Goal: Task Accomplishment & Management: Manage account settings

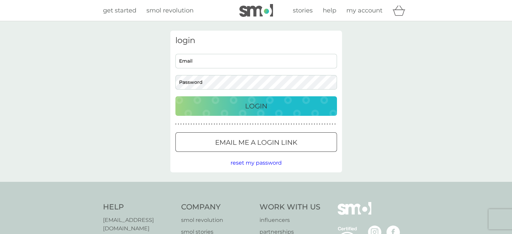
type input "Sue.devine67@gmail.com"
click at [256, 109] on p "Login" at bounding box center [256, 106] width 22 height 11
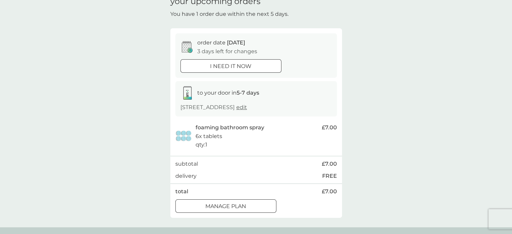
scroll to position [40, 0]
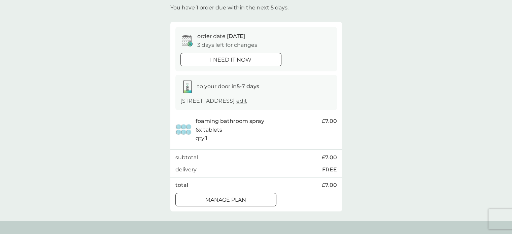
click at [214, 198] on div at bounding box center [226, 199] width 24 height 7
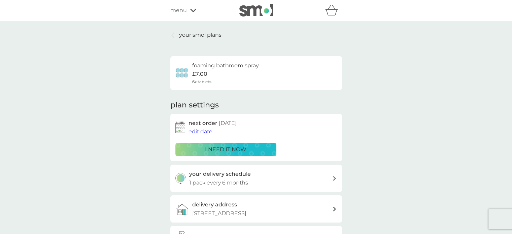
click at [201, 130] on span "edit date" at bounding box center [200, 131] width 24 height 6
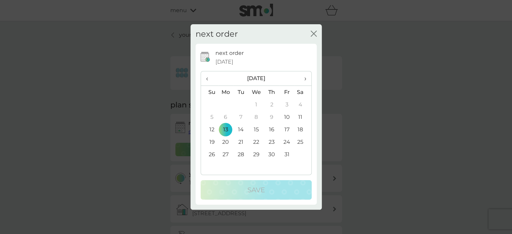
click at [304, 78] on span "›" at bounding box center [302, 78] width 7 height 14
click at [272, 126] on td "13" at bounding box center [271, 129] width 15 height 12
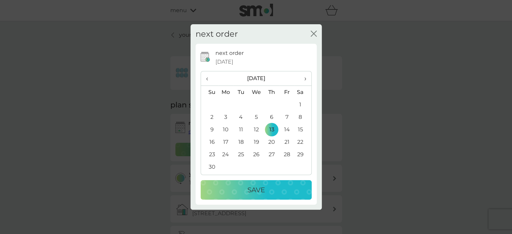
click at [260, 189] on p "Save" at bounding box center [255, 189] width 17 height 11
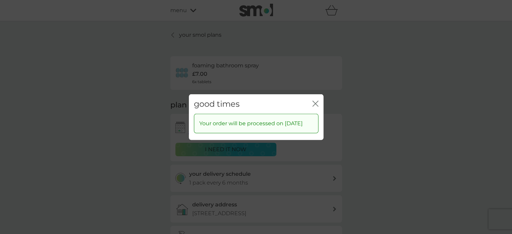
click at [314, 102] on icon "close" at bounding box center [315, 103] width 6 height 6
